Goal: Navigation & Orientation: Understand site structure

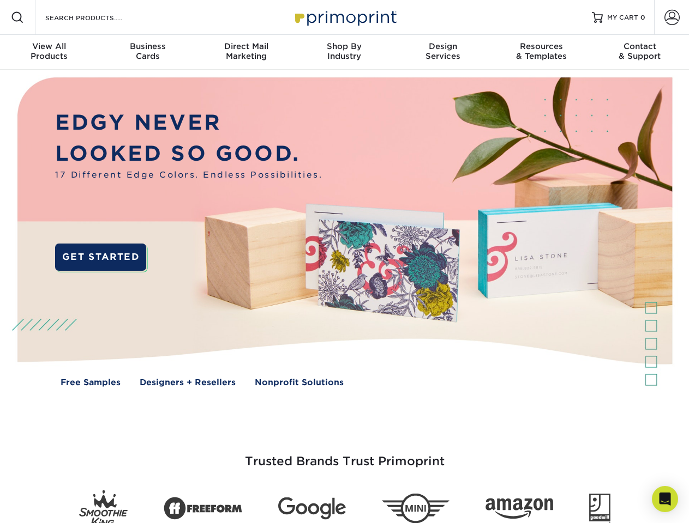
click at [344, 262] on img at bounding box center [344, 240] width 682 height 341
click at [17, 17] on span at bounding box center [17, 17] width 13 height 13
click at [671, 17] on span at bounding box center [671, 17] width 15 height 15
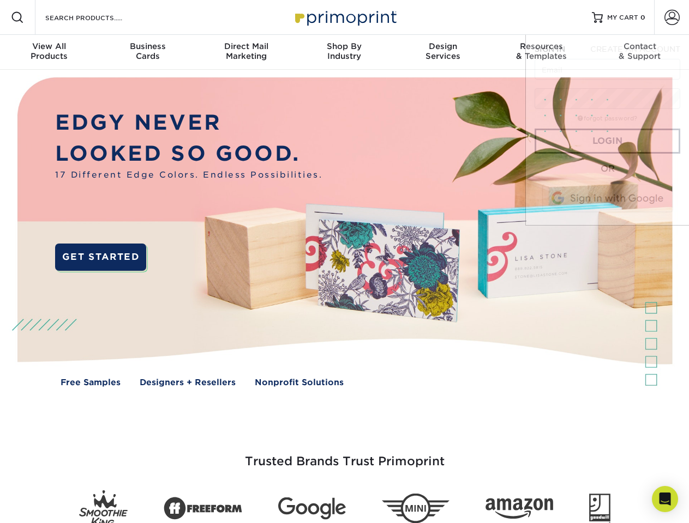
click at [49, 52] on div "View All Products" at bounding box center [49, 51] width 98 height 20
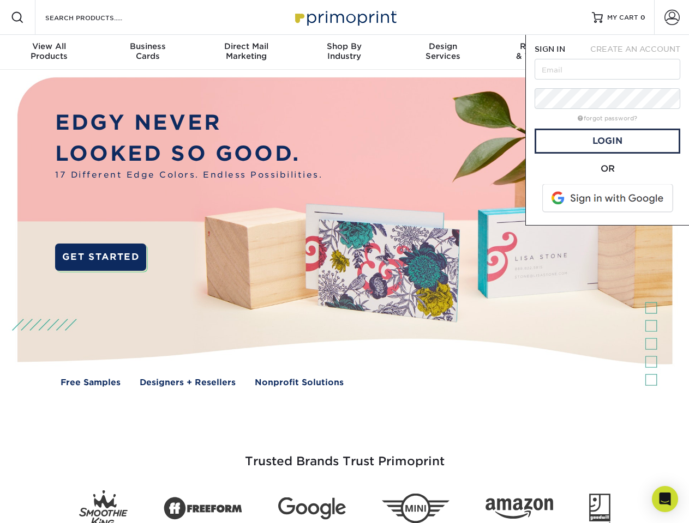
click at [147, 52] on div "Business Cards" at bounding box center [147, 51] width 98 height 20
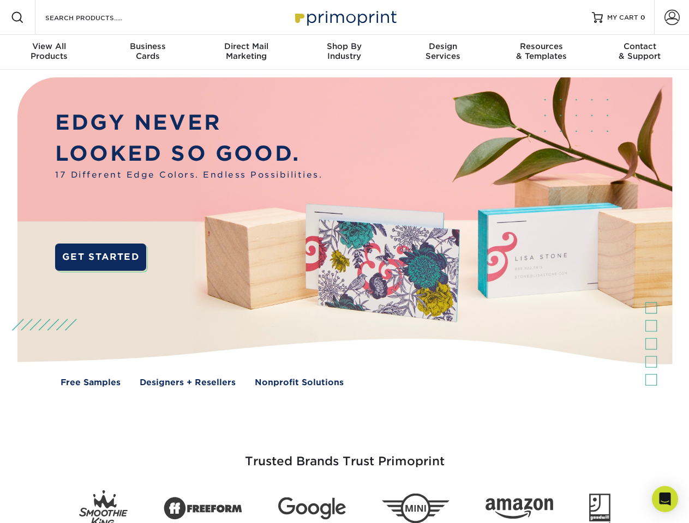
click at [246, 52] on div "Direct Mail Marketing" at bounding box center [246, 51] width 98 height 20
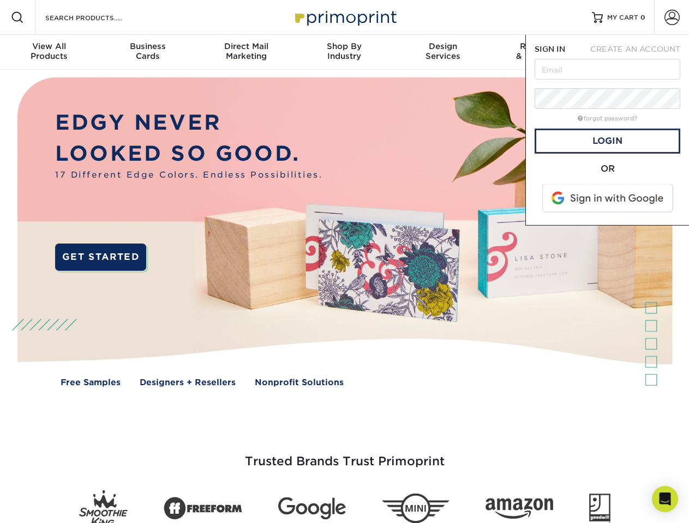
click at [344, 52] on div "Shop By Industry" at bounding box center [344, 51] width 98 height 20
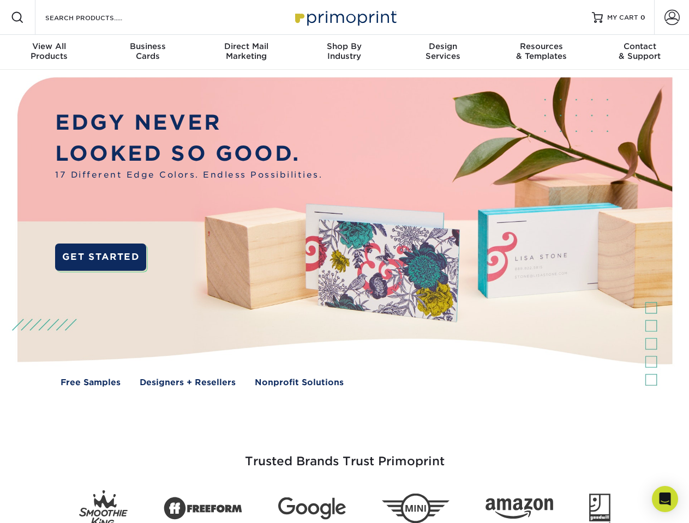
click at [443, 52] on div "Design Services" at bounding box center [443, 51] width 98 height 20
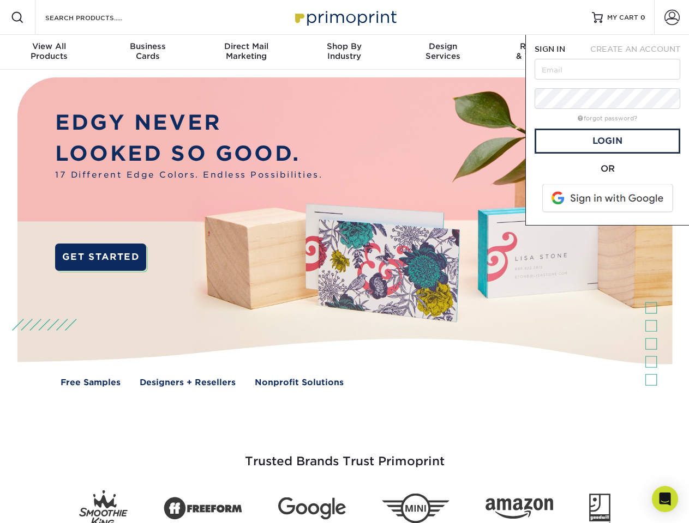
click at [541, 52] on span "SIGN IN" at bounding box center [549, 49] width 31 height 9
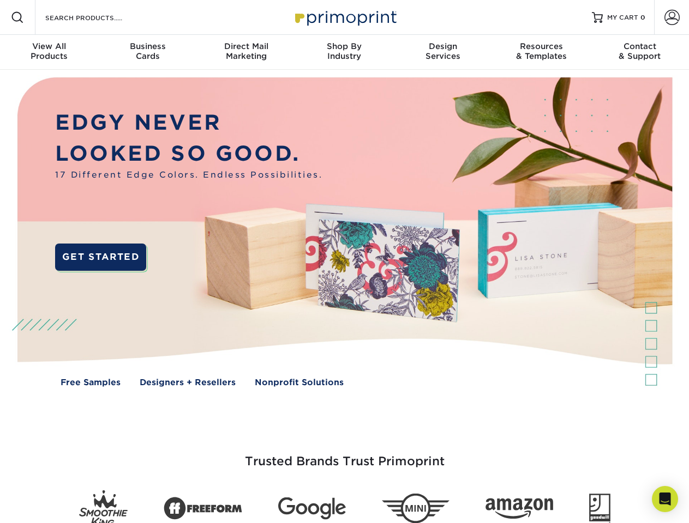
click at [640, 52] on div "Contact & Support" at bounding box center [640, 51] width 98 height 20
